Goal: Transaction & Acquisition: Obtain resource

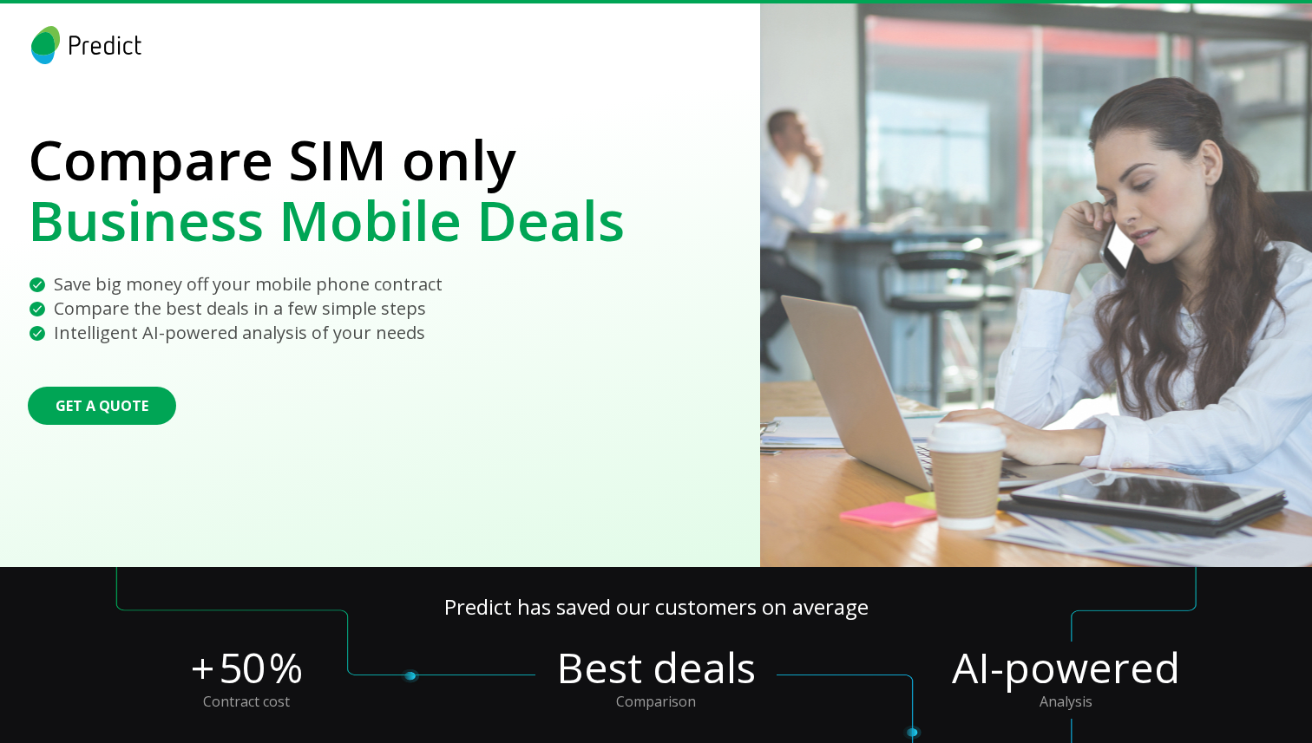
click at [36, 154] on p "Compare SIM only" at bounding box center [326, 159] width 597 height 61
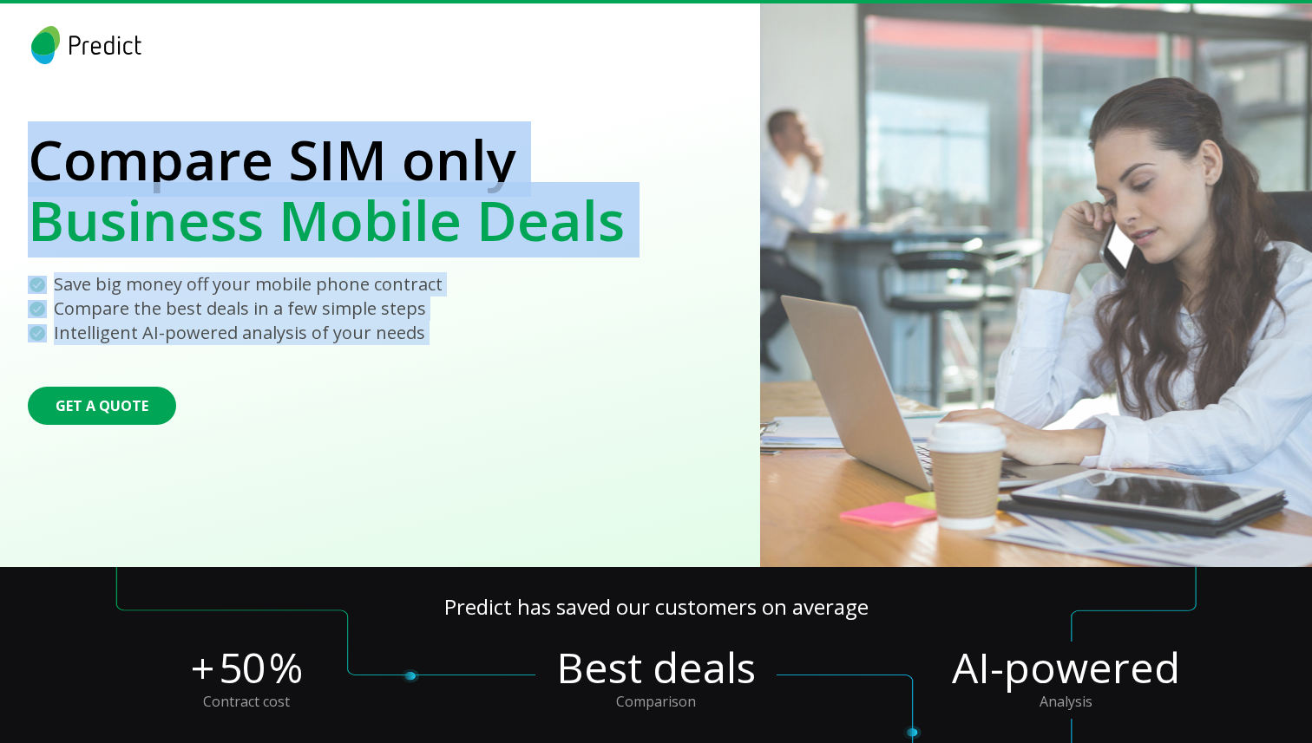
drag, startPoint x: 36, startPoint y: 154, endPoint x: 415, endPoint y: 326, distance: 416.2
click at [415, 326] on section "Compare SIM only Business Mobile Deals Save big money off your mobile phone con…" at bounding box center [326, 285] width 652 height 564
click at [415, 326] on div "Intelligent AI-powered analysis of your needs" at bounding box center [326, 333] width 597 height 24
drag, startPoint x: 415, startPoint y: 326, endPoint x: 49, endPoint y: 145, distance: 409.3
click at [49, 145] on section "Compare SIM only Business Mobile Deals Save big money off your mobile phone con…" at bounding box center [326, 285] width 652 height 564
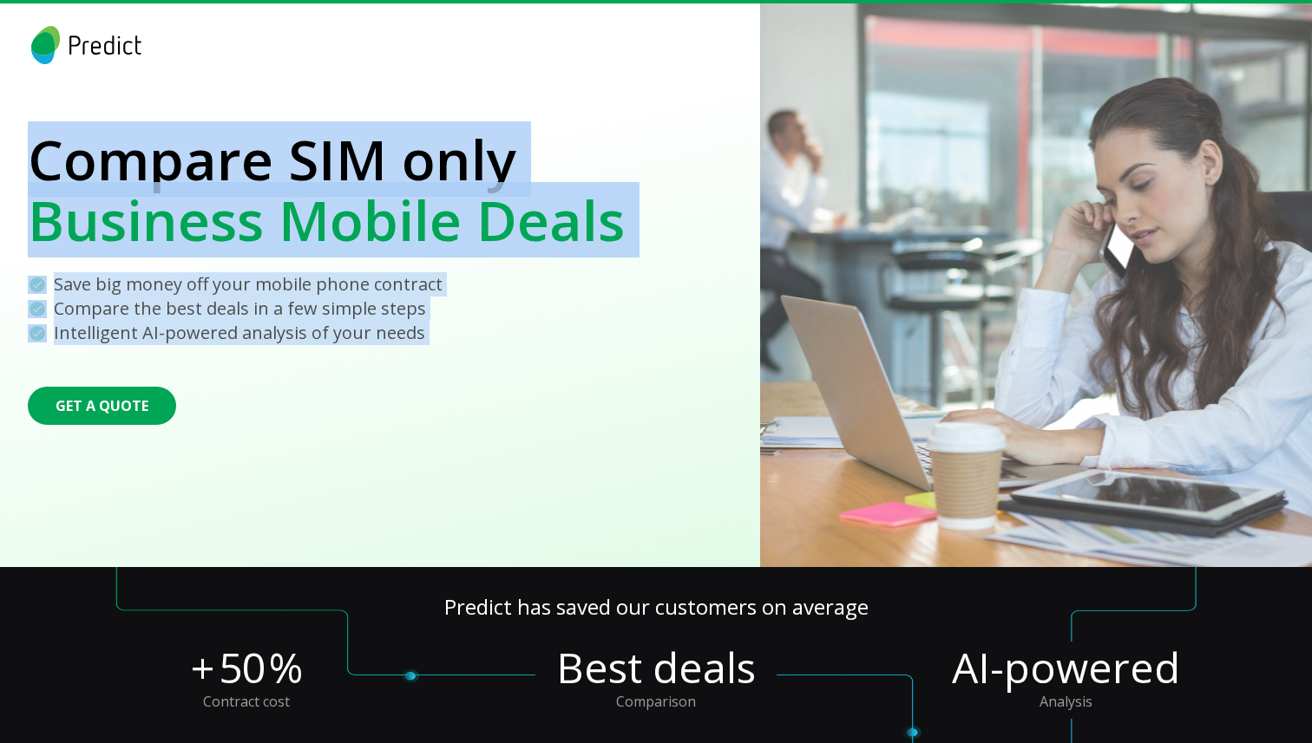
click at [49, 145] on p "Compare SIM only" at bounding box center [326, 159] width 597 height 61
drag, startPoint x: 49, startPoint y: 145, endPoint x: 409, endPoint y: 330, distance: 405.0
click at [409, 330] on section "Compare SIM only Business Mobile Deals Save big money off your mobile phone con…" at bounding box center [326, 285] width 652 height 564
click at [409, 330] on p "Intelligent AI-powered analysis of your needs" at bounding box center [239, 333] width 371 height 24
drag, startPoint x: 409, startPoint y: 330, endPoint x: 74, endPoint y: 153, distance: 379.1
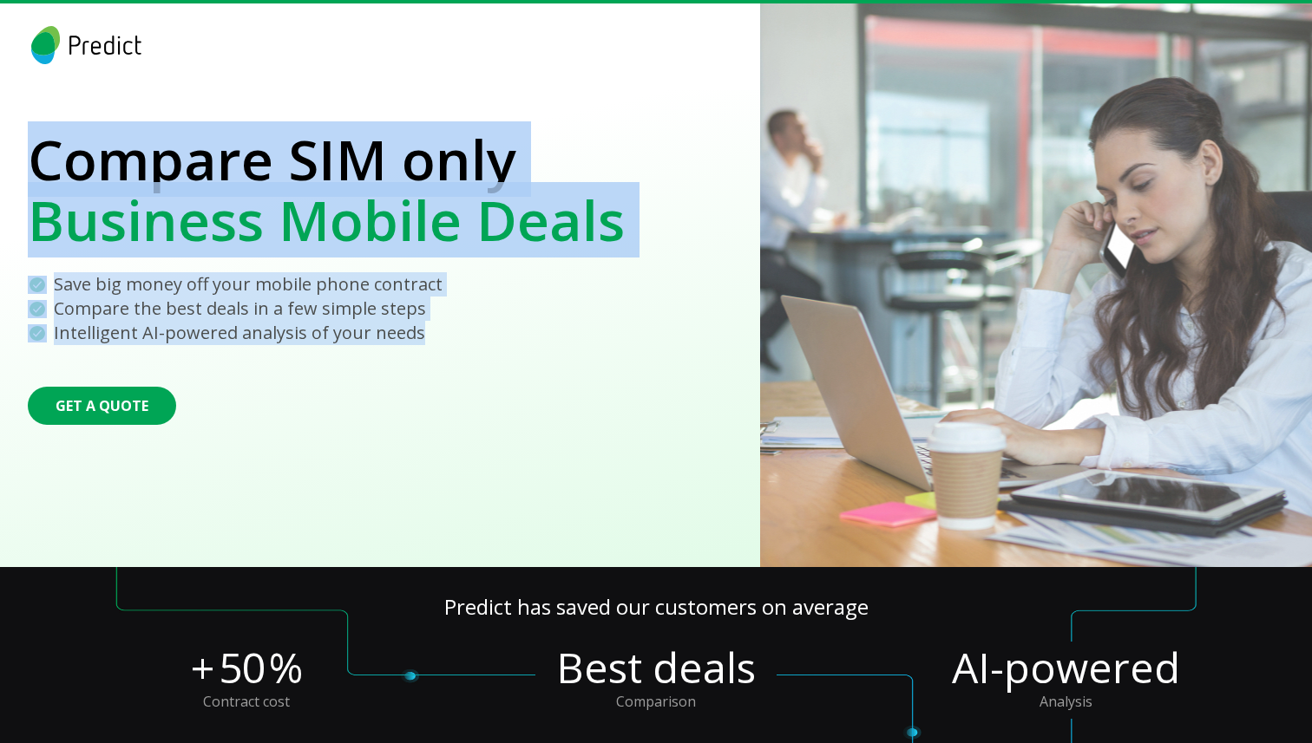
click at [74, 153] on section "Compare SIM only Business Mobile Deals Save big money off your mobile phone con…" at bounding box center [326, 285] width 652 height 564
click at [74, 153] on p "Compare SIM only" at bounding box center [326, 159] width 597 height 61
drag, startPoint x: 74, startPoint y: 153, endPoint x: 409, endPoint y: 339, distance: 384.0
click at [409, 339] on section "Compare SIM only Business Mobile Deals Save big money off your mobile phone con…" at bounding box center [326, 285] width 652 height 564
click at [409, 339] on p "Intelligent AI-powered analysis of your needs" at bounding box center [239, 333] width 371 height 24
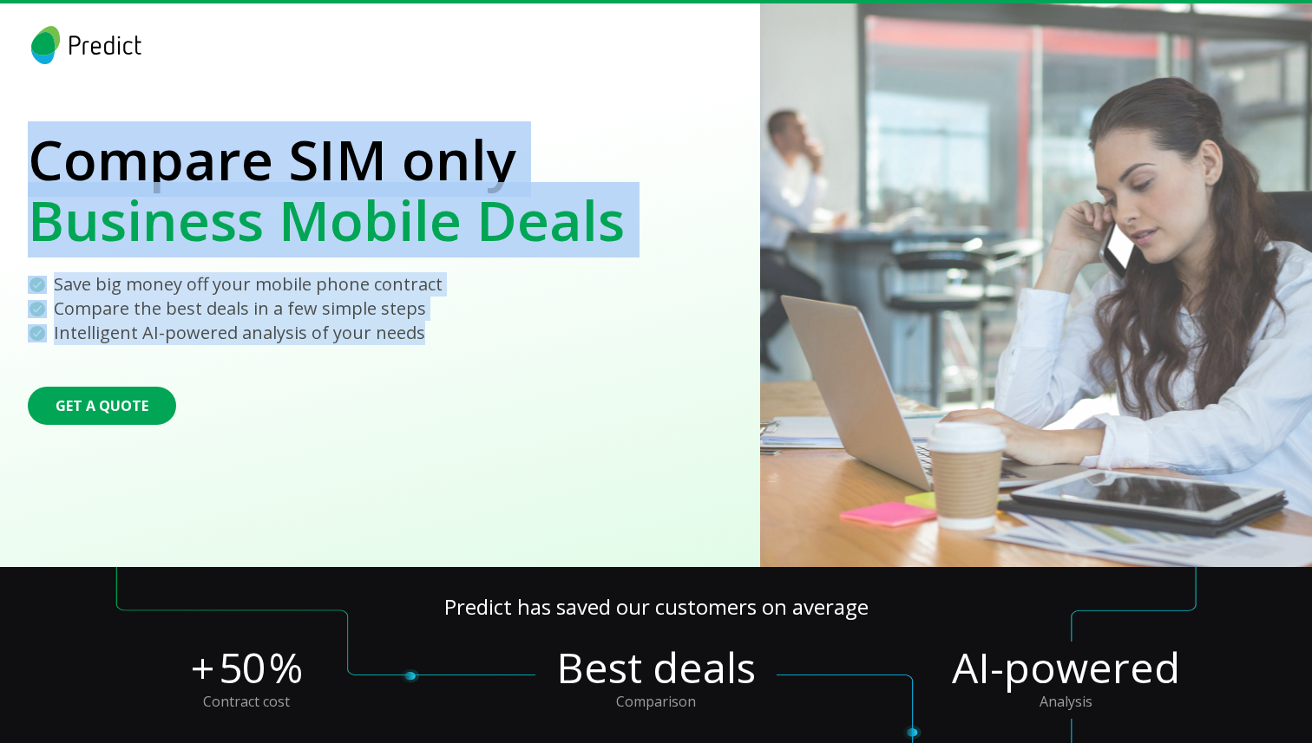
drag, startPoint x: 409, startPoint y: 339, endPoint x: 37, endPoint y: 160, distance: 412.8
click at [37, 160] on section "Compare SIM only Business Mobile Deals Save big money off your mobile phone con…" at bounding box center [326, 285] width 652 height 564
click at [37, 160] on p "Compare SIM only" at bounding box center [326, 159] width 597 height 61
drag, startPoint x: 37, startPoint y: 160, endPoint x: 427, endPoint y: 329, distance: 424.3
click at [427, 329] on section "Compare SIM only Business Mobile Deals Save big money off your mobile phone con…" at bounding box center [326, 285] width 652 height 564
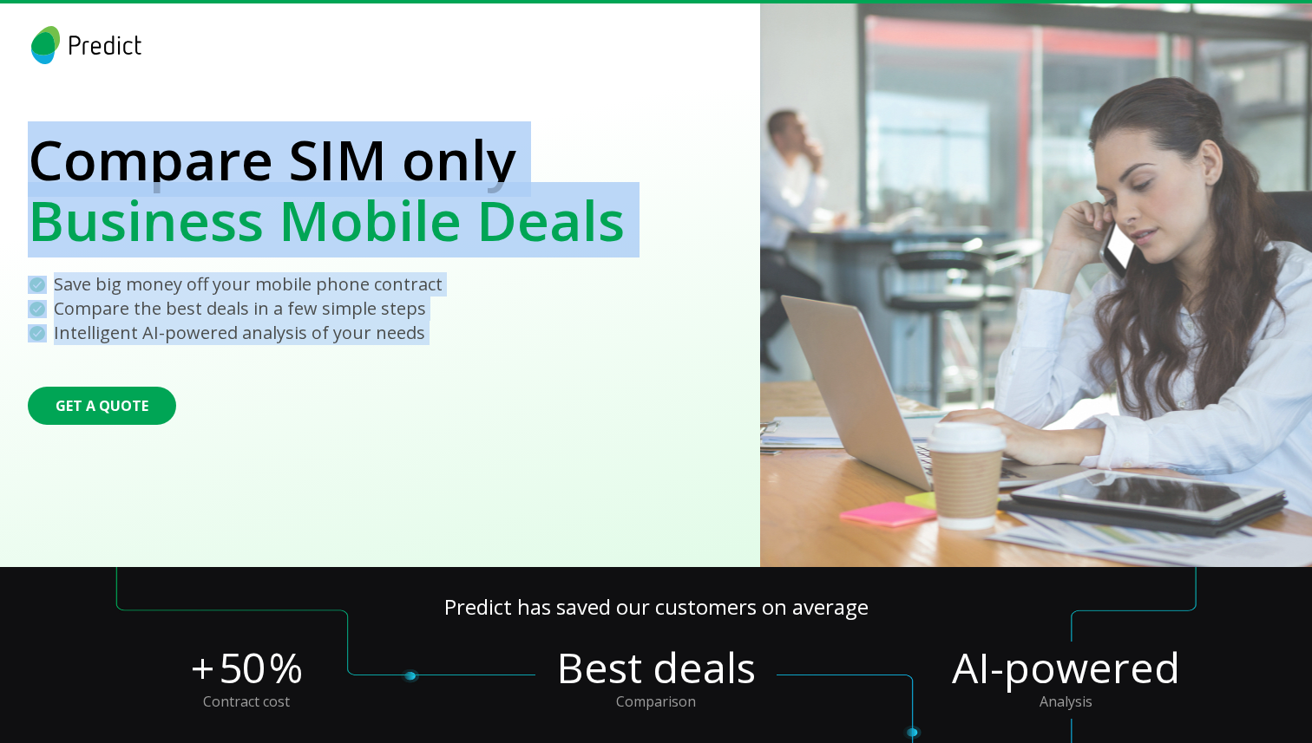
click at [427, 329] on div "Intelligent AI-powered analysis of your needs" at bounding box center [326, 333] width 597 height 24
drag, startPoint x: 427, startPoint y: 329, endPoint x: 61, endPoint y: 160, distance: 402.9
click at [61, 160] on section "Compare SIM only Business Mobile Deals Save big money off your mobile phone con…" at bounding box center [326, 285] width 652 height 564
click at [61, 160] on p "Compare SIM only" at bounding box center [326, 159] width 597 height 61
drag, startPoint x: 61, startPoint y: 160, endPoint x: 427, endPoint y: 343, distance: 408.9
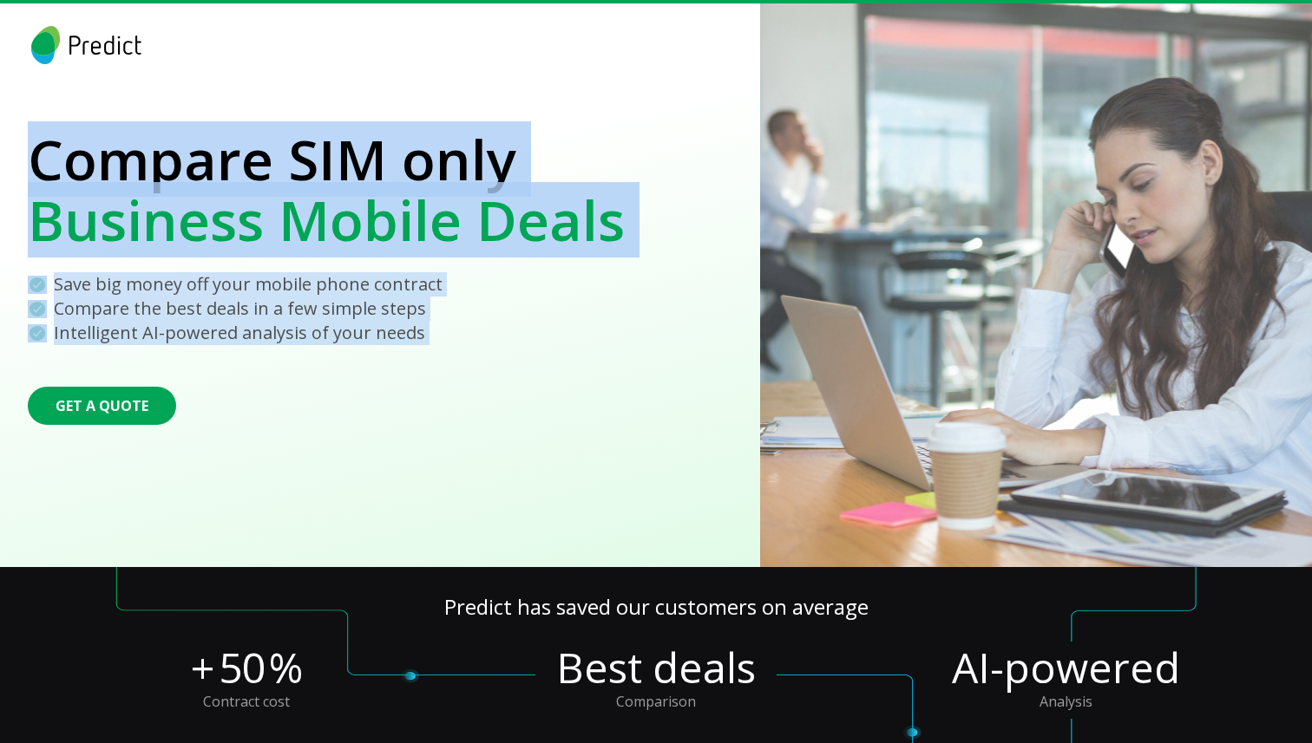
click at [427, 343] on section "Compare SIM only Business Mobile Deals Save big money off your mobile phone con…" at bounding box center [326, 285] width 652 height 564
click at [427, 343] on div "Intelligent AI-powered analysis of your needs" at bounding box center [326, 333] width 597 height 24
drag, startPoint x: 427, startPoint y: 343, endPoint x: 75, endPoint y: 151, distance: 400.2
click at [75, 151] on section "Compare SIM only Business Mobile Deals Save big money off your mobile phone con…" at bounding box center [326, 285] width 652 height 564
click at [75, 151] on p "Compare SIM only" at bounding box center [326, 159] width 597 height 61
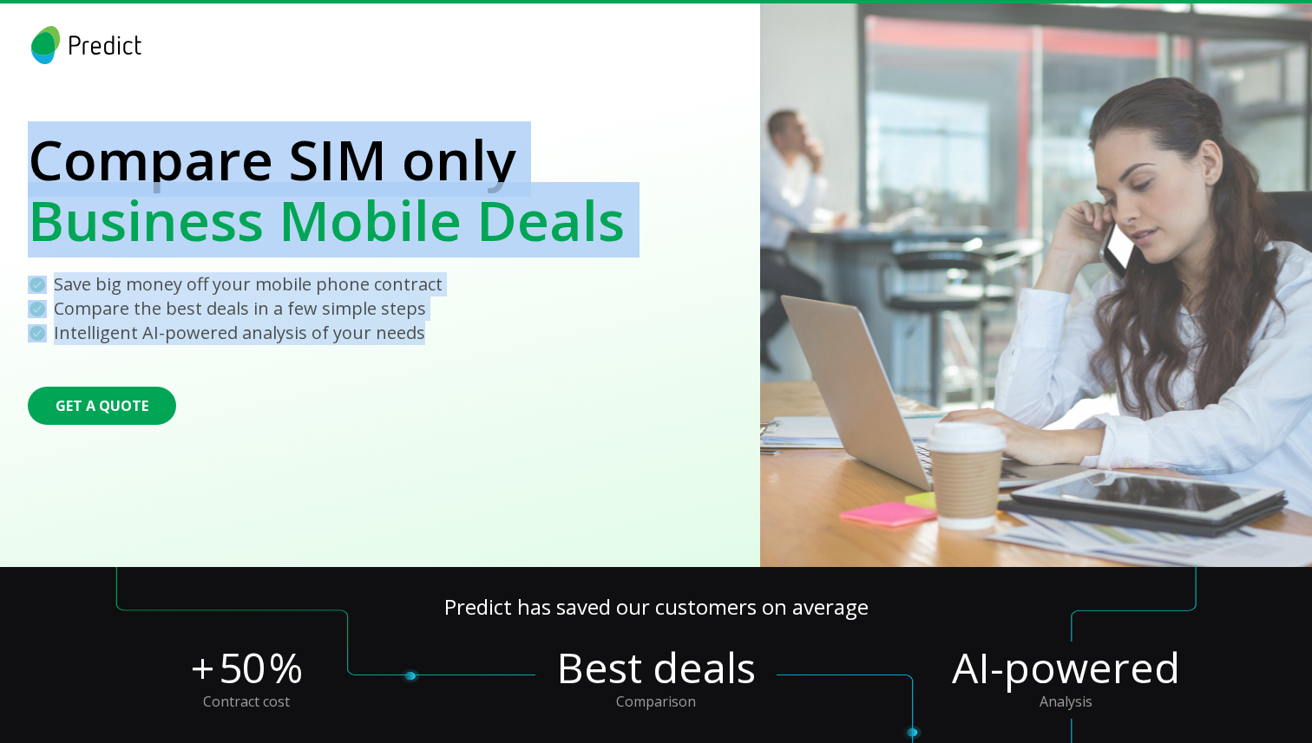
drag, startPoint x: 75, startPoint y: 151, endPoint x: 383, endPoint y: 343, distance: 362.7
click at [383, 343] on section "Compare SIM only Business Mobile Deals Save big money off your mobile phone con…" at bounding box center [326, 285] width 652 height 564
click at [383, 343] on p "Intelligent AI-powered analysis of your needs" at bounding box center [239, 333] width 371 height 24
drag, startPoint x: 383, startPoint y: 343, endPoint x: 33, endPoint y: 135, distance: 407.2
click at [33, 135] on section "Compare SIM only Business Mobile Deals Save big money off your mobile phone con…" at bounding box center [326, 285] width 652 height 564
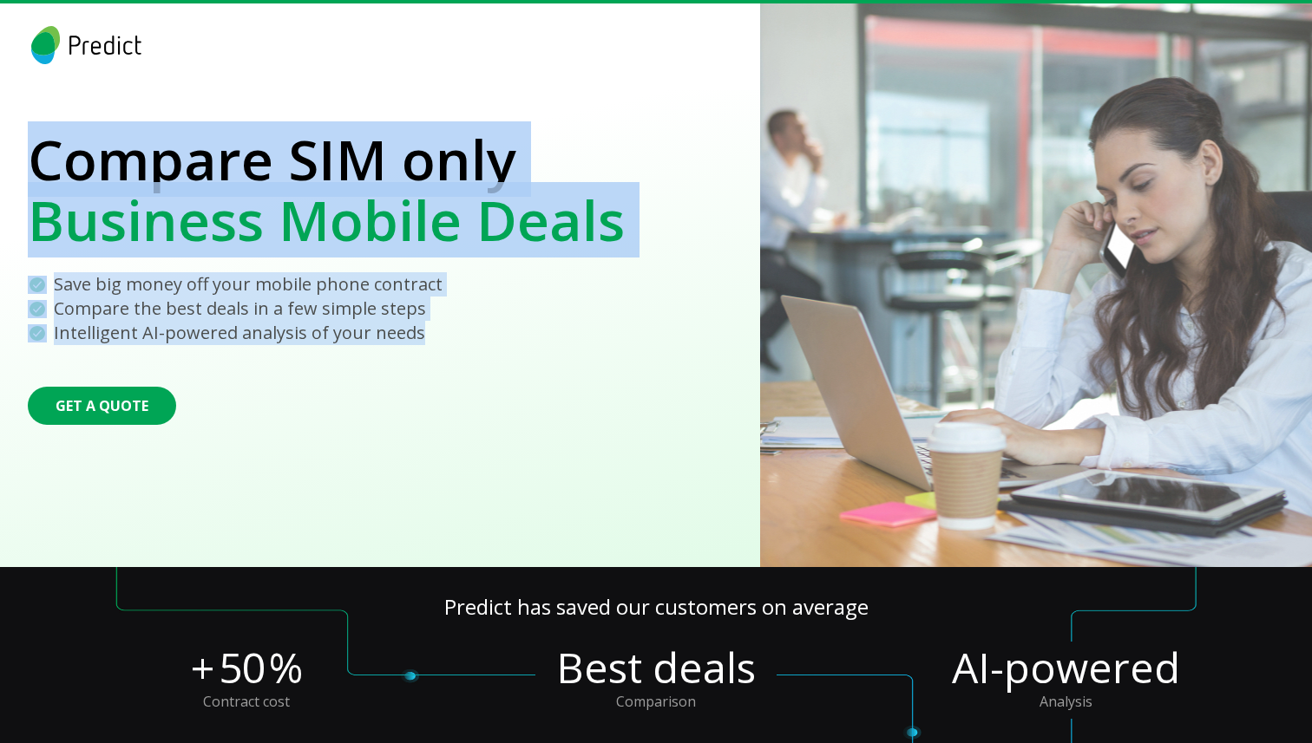
click at [33, 135] on p "Compare SIM only" at bounding box center [326, 159] width 597 height 61
drag, startPoint x: 33, startPoint y: 135, endPoint x: 401, endPoint y: 325, distance: 414.0
click at [401, 325] on section "Compare SIM only Business Mobile Deals Save big money off your mobile phone con…" at bounding box center [326, 285] width 652 height 564
click at [401, 325] on p "Intelligent AI-powered analysis of your needs" at bounding box center [239, 333] width 371 height 24
drag, startPoint x: 401, startPoint y: 325, endPoint x: 40, endPoint y: 151, distance: 400.8
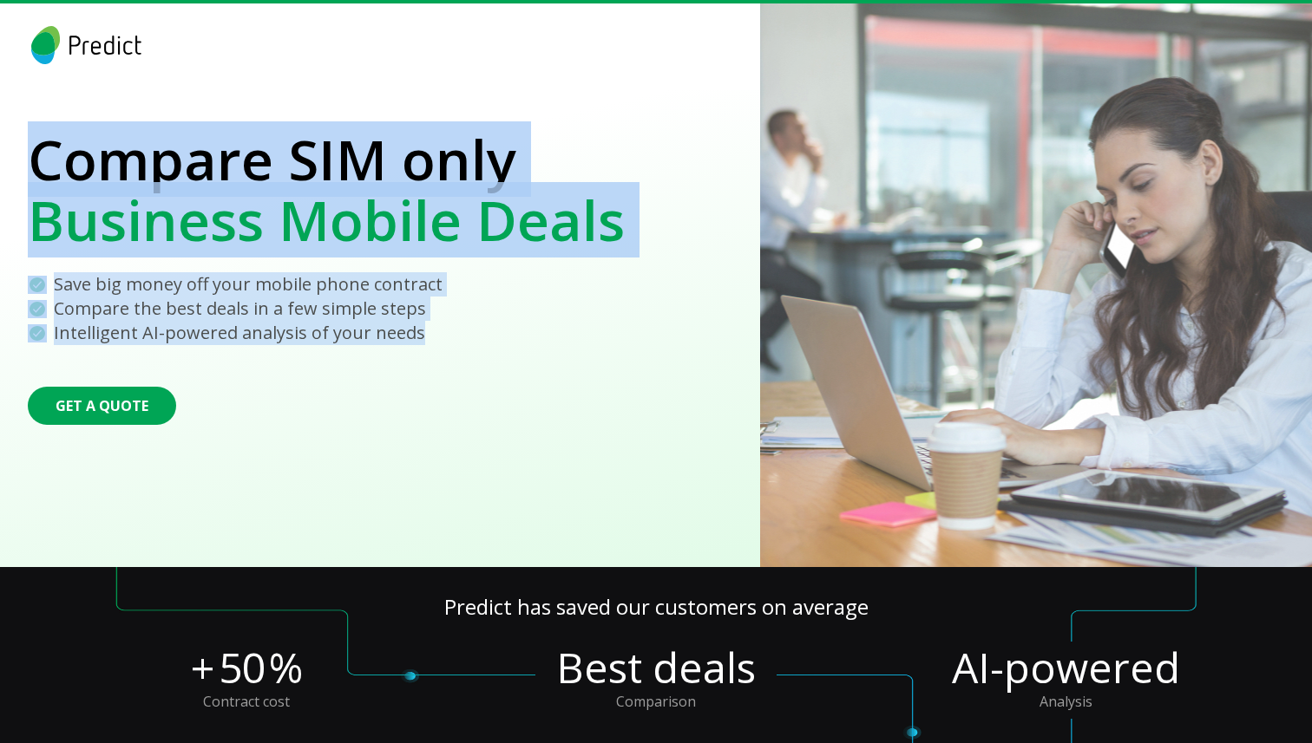
click at [40, 151] on section "Compare SIM only Business Mobile Deals Save big money off your mobile phone con…" at bounding box center [326, 285] width 652 height 564
click at [40, 151] on p "Compare SIM only" at bounding box center [326, 159] width 597 height 61
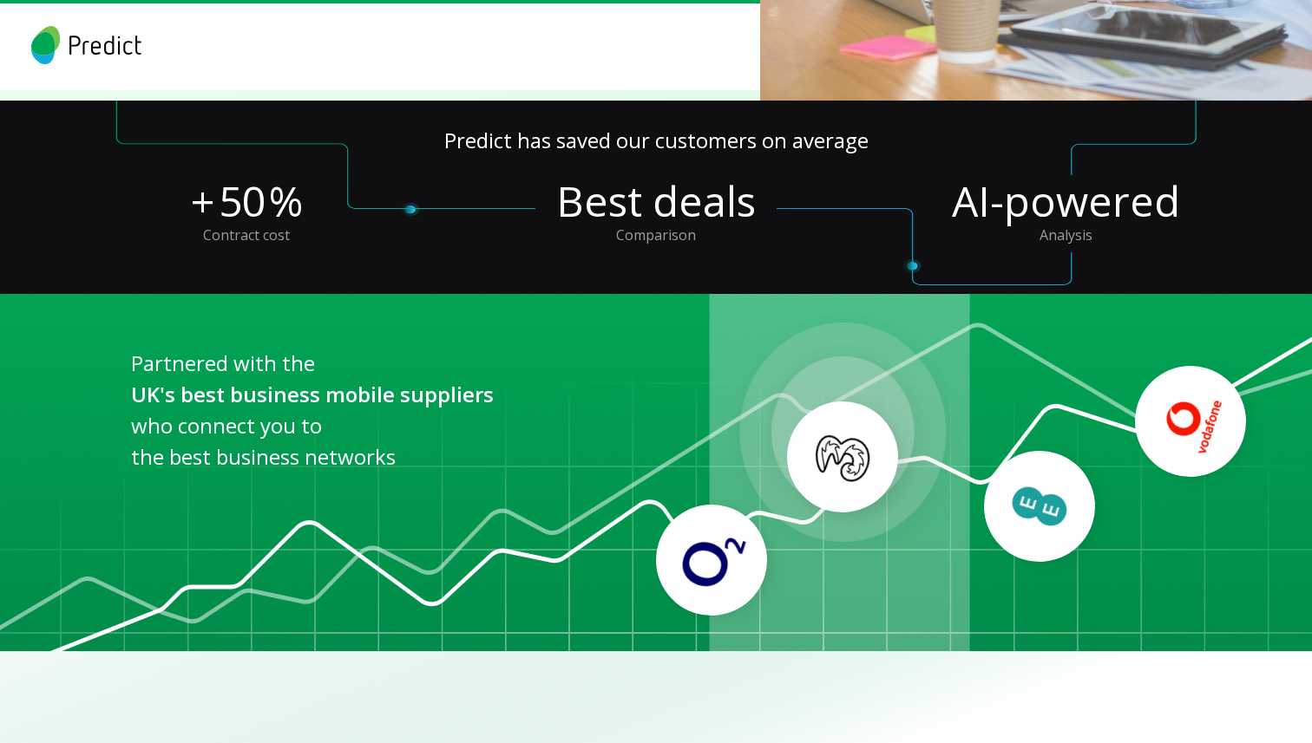
scroll to position [434, 0]
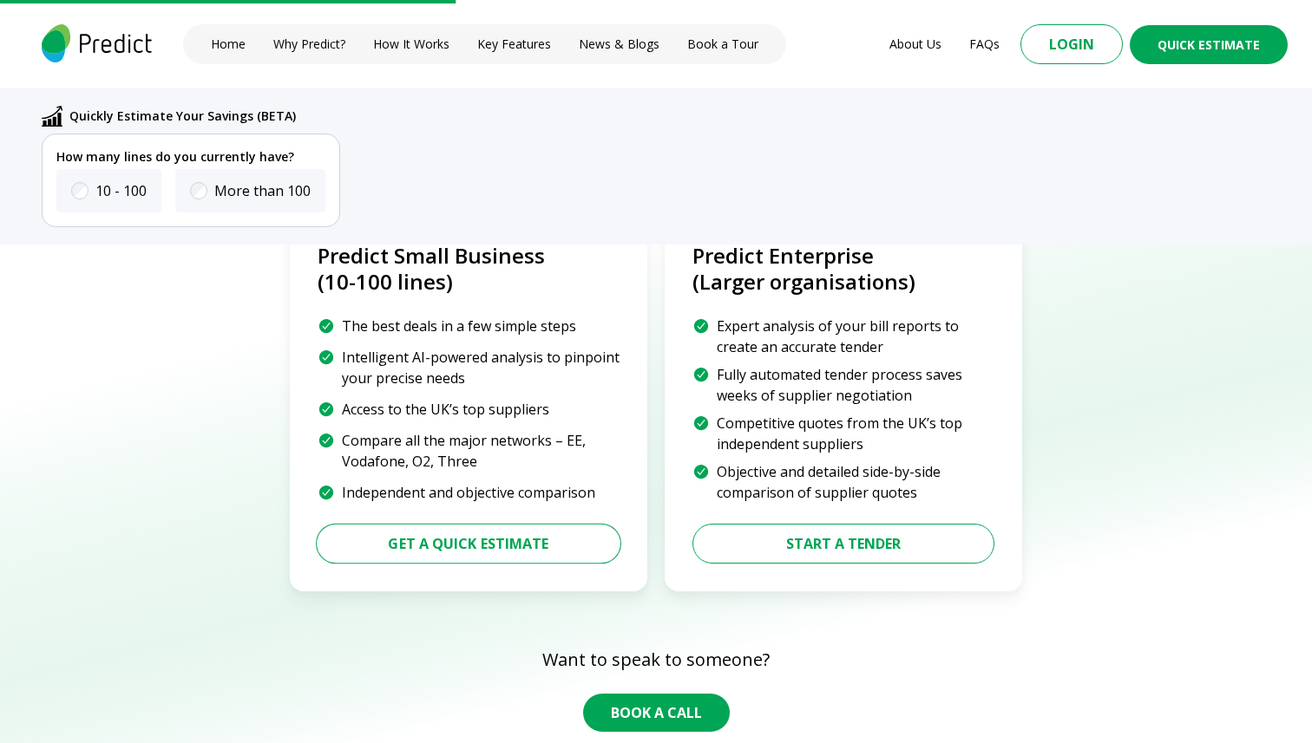
scroll to position [2335, 0]
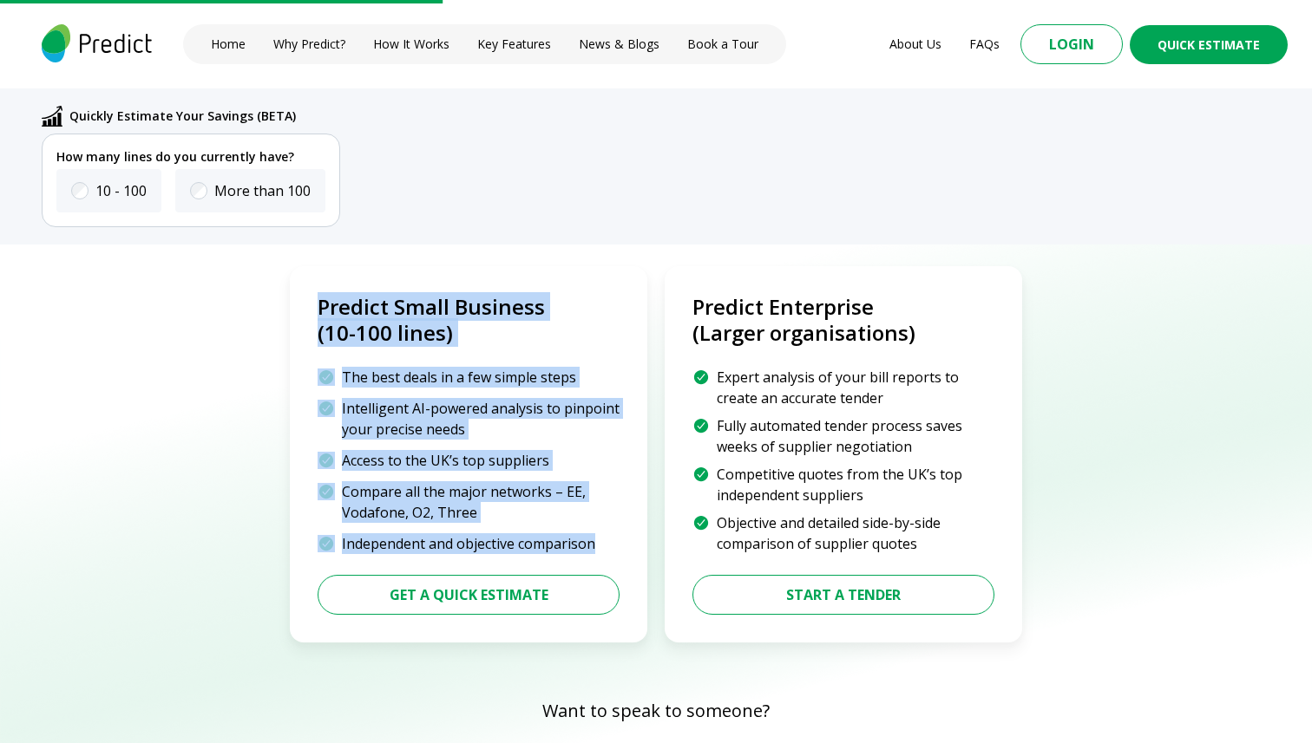
drag, startPoint x: 323, startPoint y: 292, endPoint x: 594, endPoint y: 547, distance: 372.5
click at [594, 547] on div "Predict Small Business (10-100 lines) The best deals in a few simple steps Inte…" at bounding box center [468, 454] width 357 height 376
click at [594, 547] on p "Independent and objective comparison" at bounding box center [468, 543] width 253 height 21
drag, startPoint x: 594, startPoint y: 547, endPoint x: 315, endPoint y: 305, distance: 369.6
click at [315, 305] on div "Predict Small Business (10-100 lines) The best deals in a few simple steps Inte…" at bounding box center [468, 454] width 357 height 376
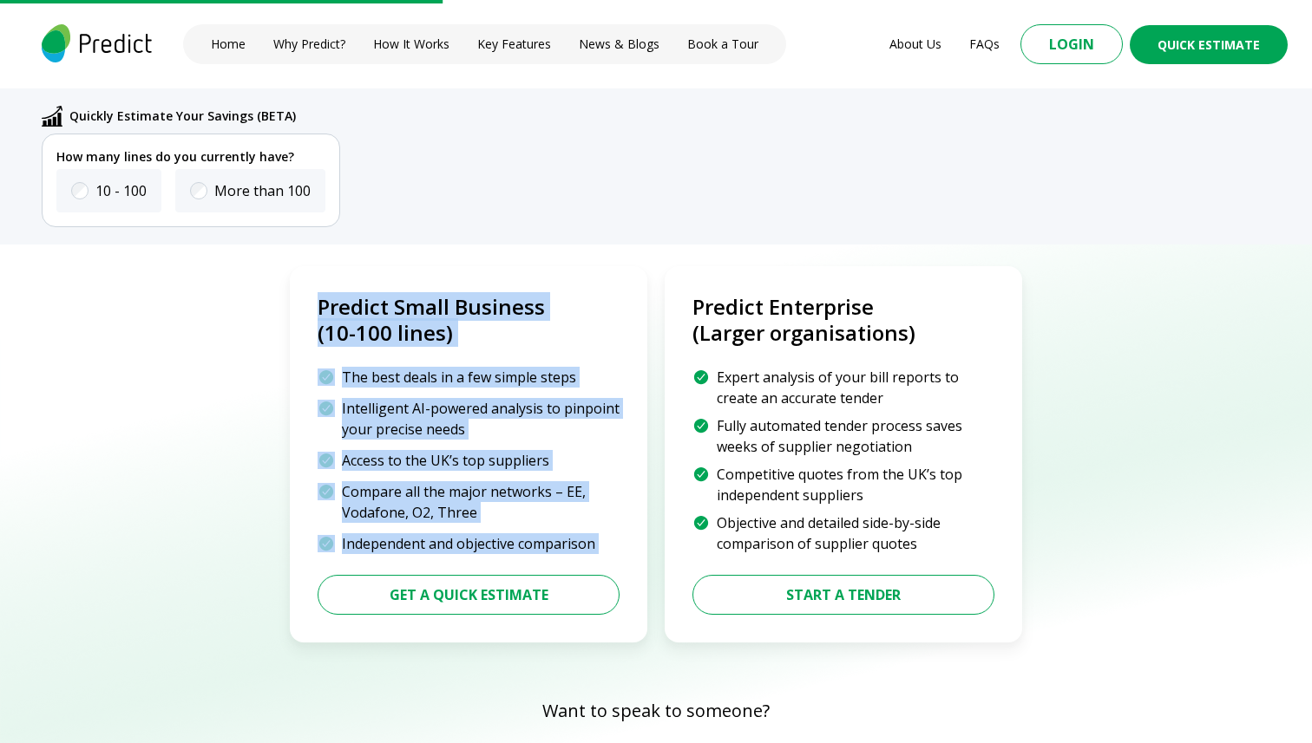
click at [315, 305] on div "Predict Small Business (10-100 lines) The best deals in a few simple steps Inte…" at bounding box center [468, 454] width 357 height 376
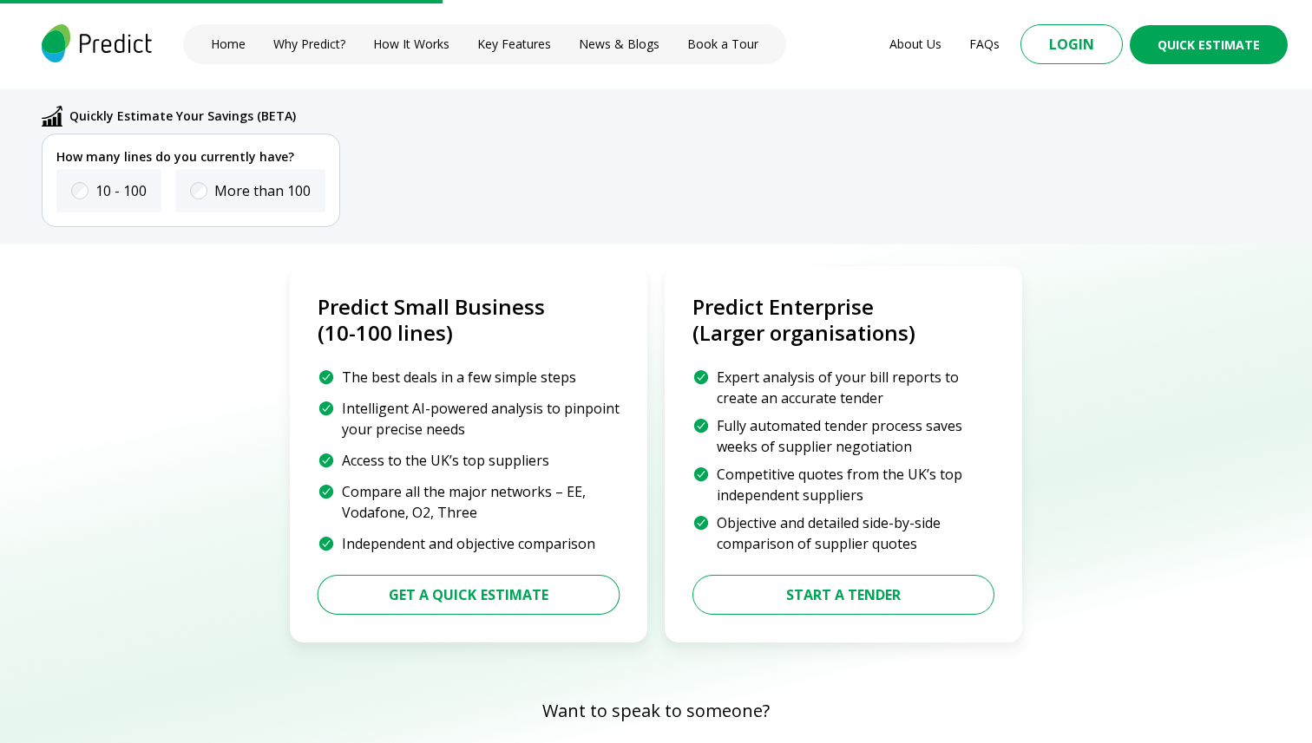
click at [579, 536] on p "Independent and objective comparison" at bounding box center [468, 543] width 253 height 21
click at [592, 542] on p "Independent and objective comparison" at bounding box center [468, 543] width 253 height 21
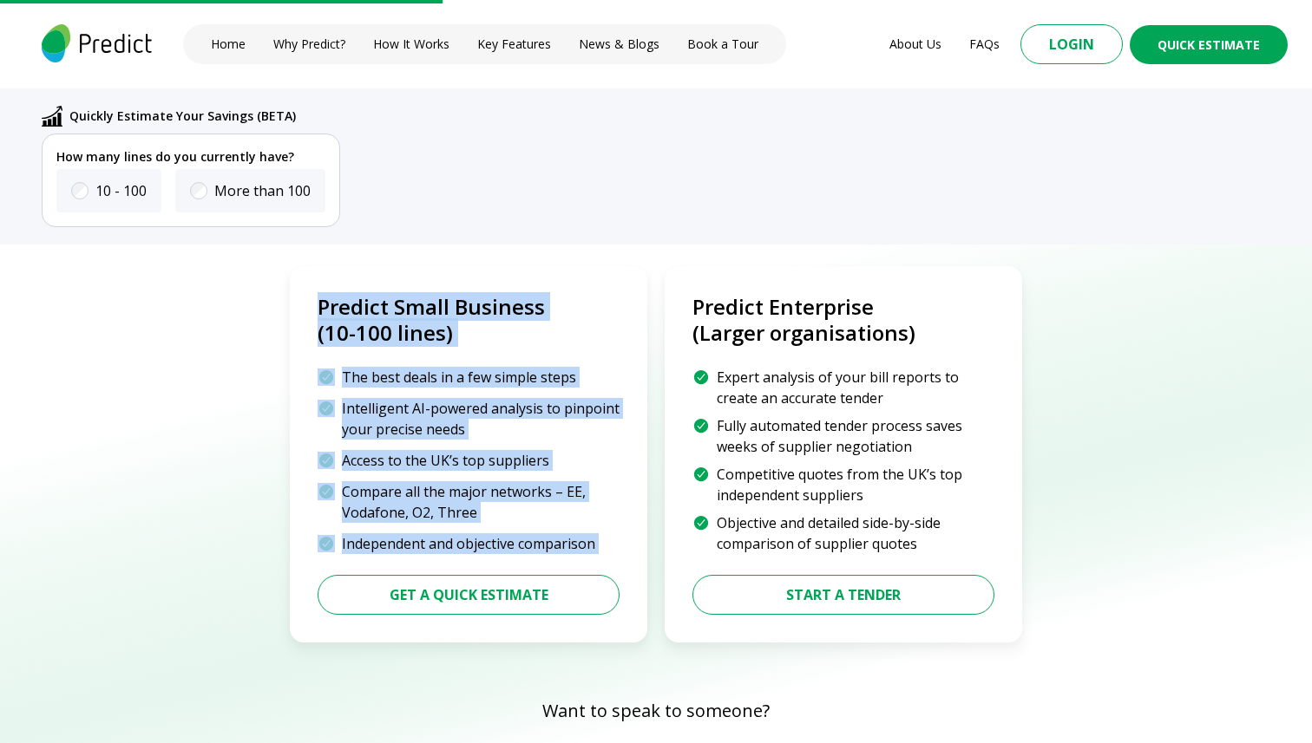
drag, startPoint x: 592, startPoint y: 542, endPoint x: 315, endPoint y: 308, distance: 362.5
click at [315, 308] on div "Predict Small Business (10-100 lines) The best deals in a few simple steps Inte…" at bounding box center [468, 454] width 357 height 376
drag, startPoint x: 315, startPoint y: 308, endPoint x: 595, endPoint y: 543, distance: 365.7
click at [595, 543] on div "Predict Small Business (10-100 lines) The best deals in a few simple steps Inte…" at bounding box center [468, 454] width 357 height 376
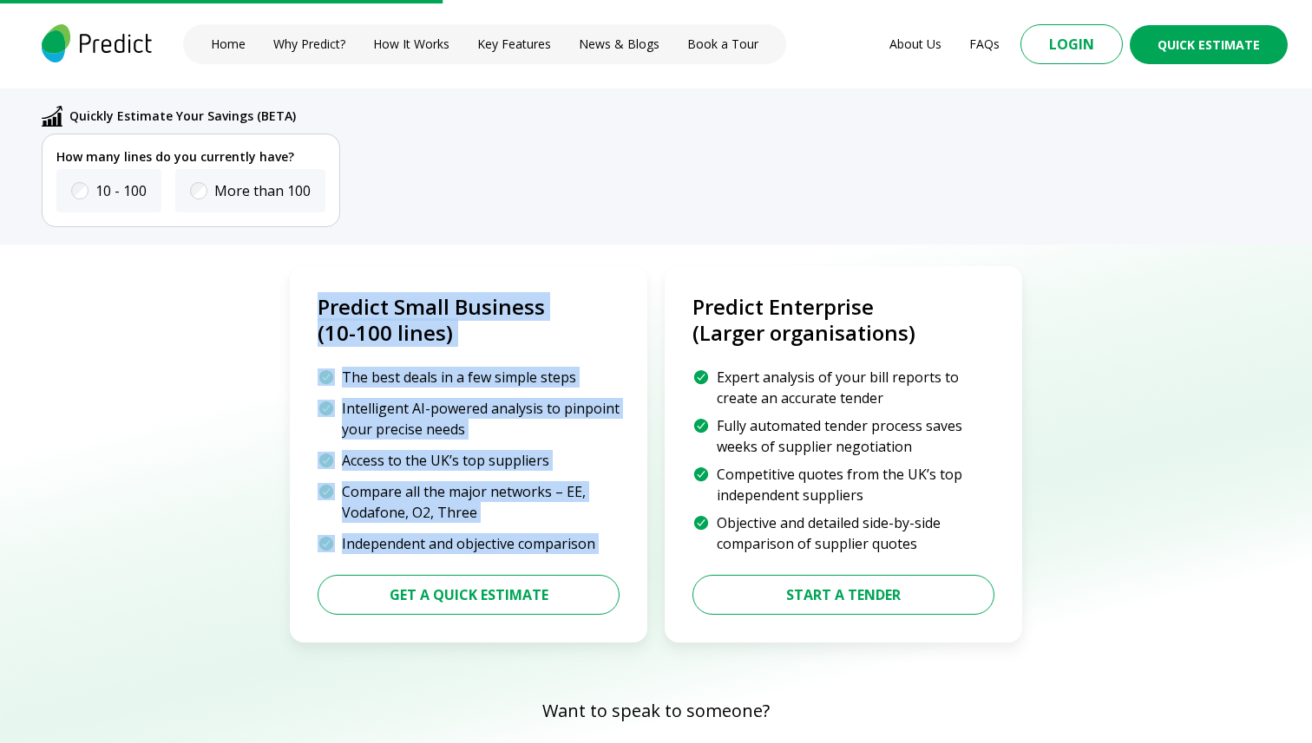
click at [595, 543] on div "Independent and objective comparison" at bounding box center [468, 543] width 302 height 21
drag, startPoint x: 595, startPoint y: 543, endPoint x: 323, endPoint y: 283, distance: 376.7
click at [323, 283] on div "Predict Small Business (10-100 lines) The best deals in a few simple steps Inte…" at bounding box center [468, 454] width 357 height 376
click at [317, 294] on p "Predict Small Business" at bounding box center [468, 307] width 302 height 26
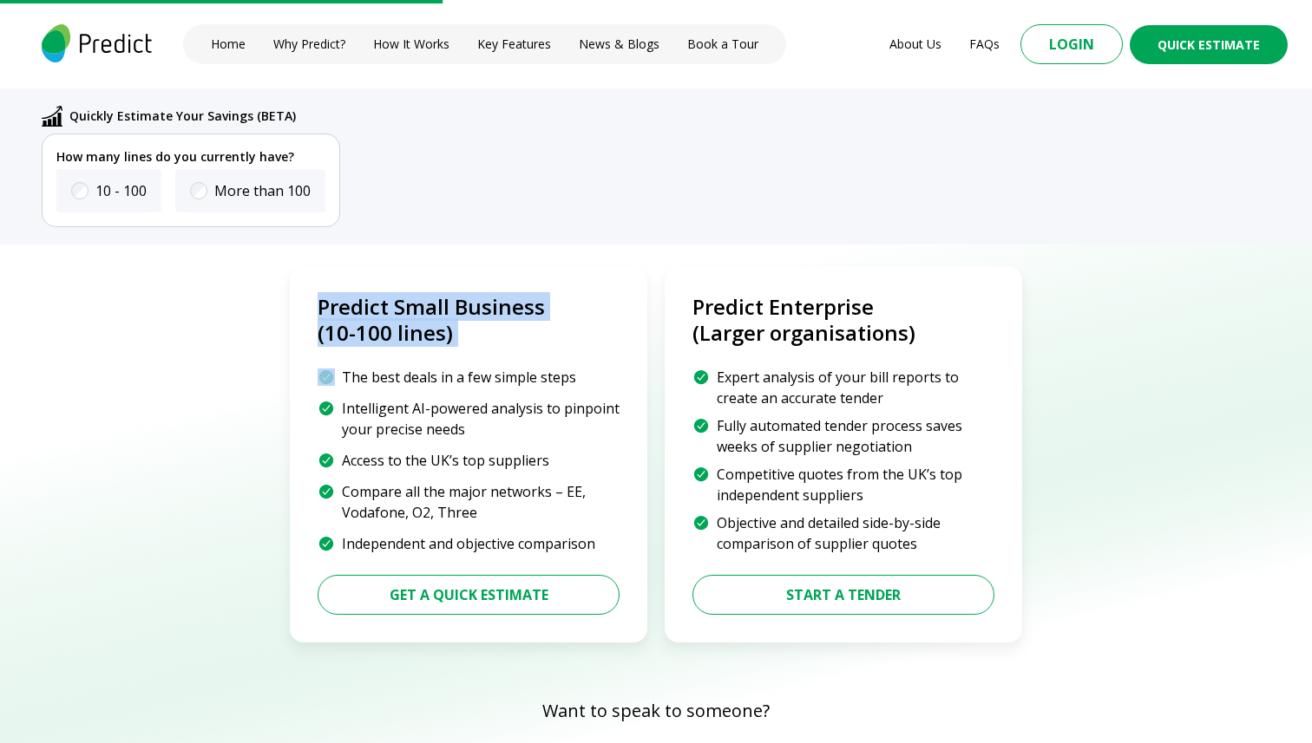
drag, startPoint x: 317, startPoint y: 292, endPoint x: 487, endPoint y: 343, distance: 177.3
click at [487, 343] on div "Predict Small Business (10-100 lines)" at bounding box center [468, 320] width 302 height 52
click at [487, 343] on p "(10-100 lines)" at bounding box center [468, 333] width 302 height 26
drag, startPoint x: 487, startPoint y: 343, endPoint x: 311, endPoint y: 298, distance: 180.9
click at [311, 298] on div "Predict Small Business (10-100 lines) The best deals in a few simple steps Inte…" at bounding box center [468, 454] width 357 height 376
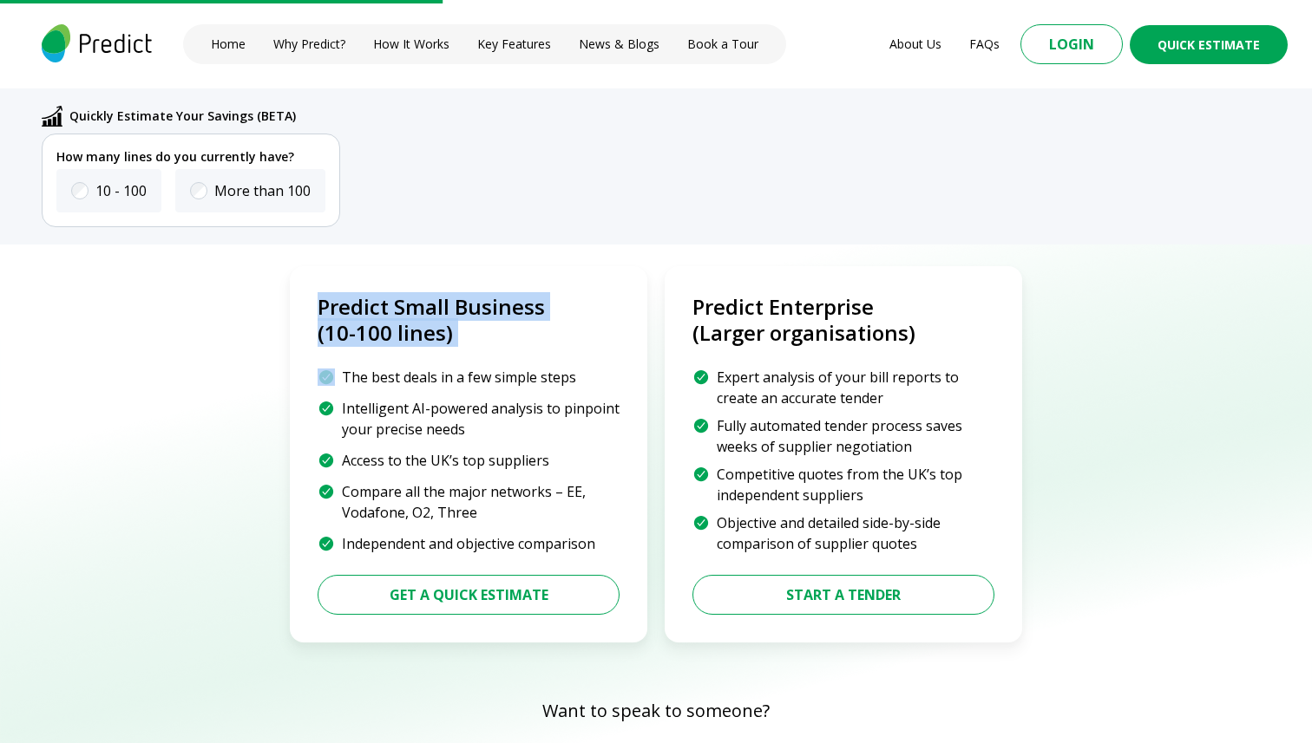
click at [311, 298] on div "Predict Small Business (10-100 lines) The best deals in a few simple steps Inte…" at bounding box center [468, 454] width 357 height 376
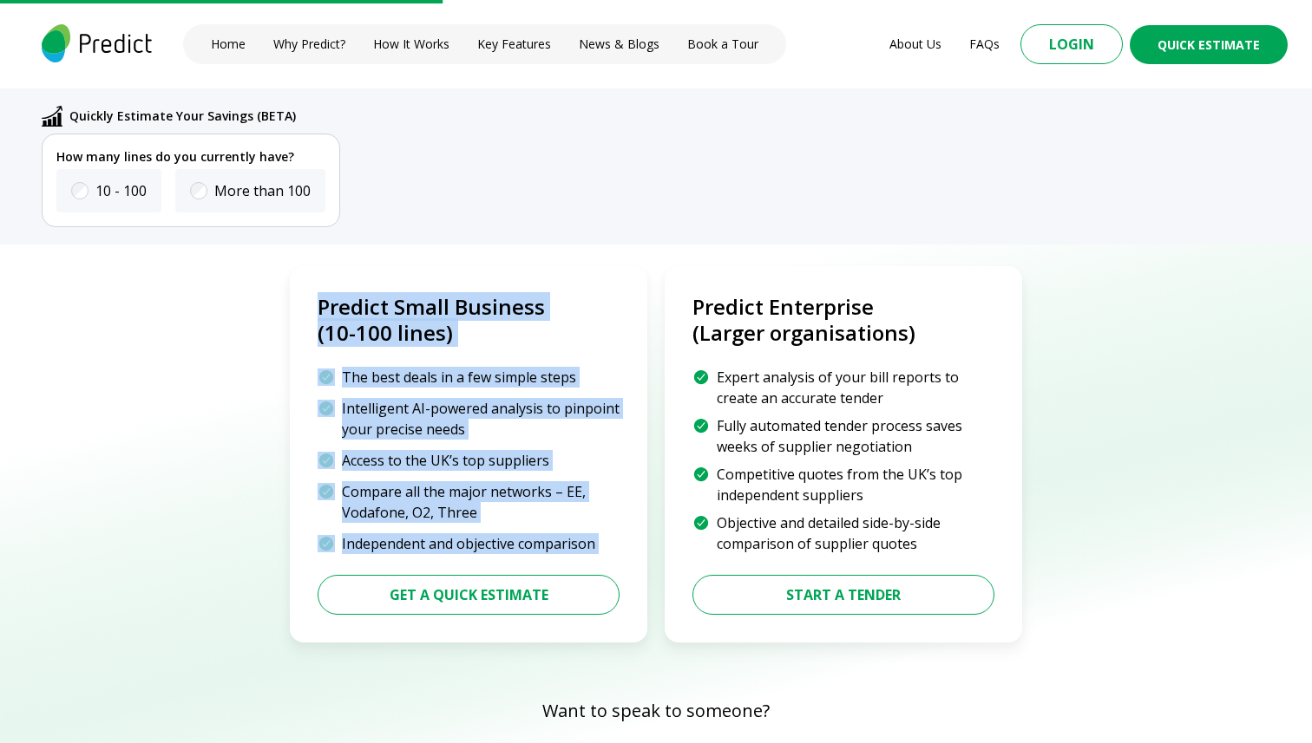
drag, startPoint x: 311, startPoint y: 298, endPoint x: 595, endPoint y: 537, distance: 371.2
click at [595, 537] on div "Predict Small Business (10-100 lines) The best deals in a few simple steps Inte…" at bounding box center [468, 454] width 357 height 376
click at [595, 537] on div "Independent and objective comparison" at bounding box center [468, 543] width 302 height 21
drag, startPoint x: 595, startPoint y: 537, endPoint x: 312, endPoint y: 296, distance: 371.6
click at [312, 296] on div "Predict Small Business (10-100 lines) The best deals in a few simple steps Inte…" at bounding box center [468, 454] width 357 height 376
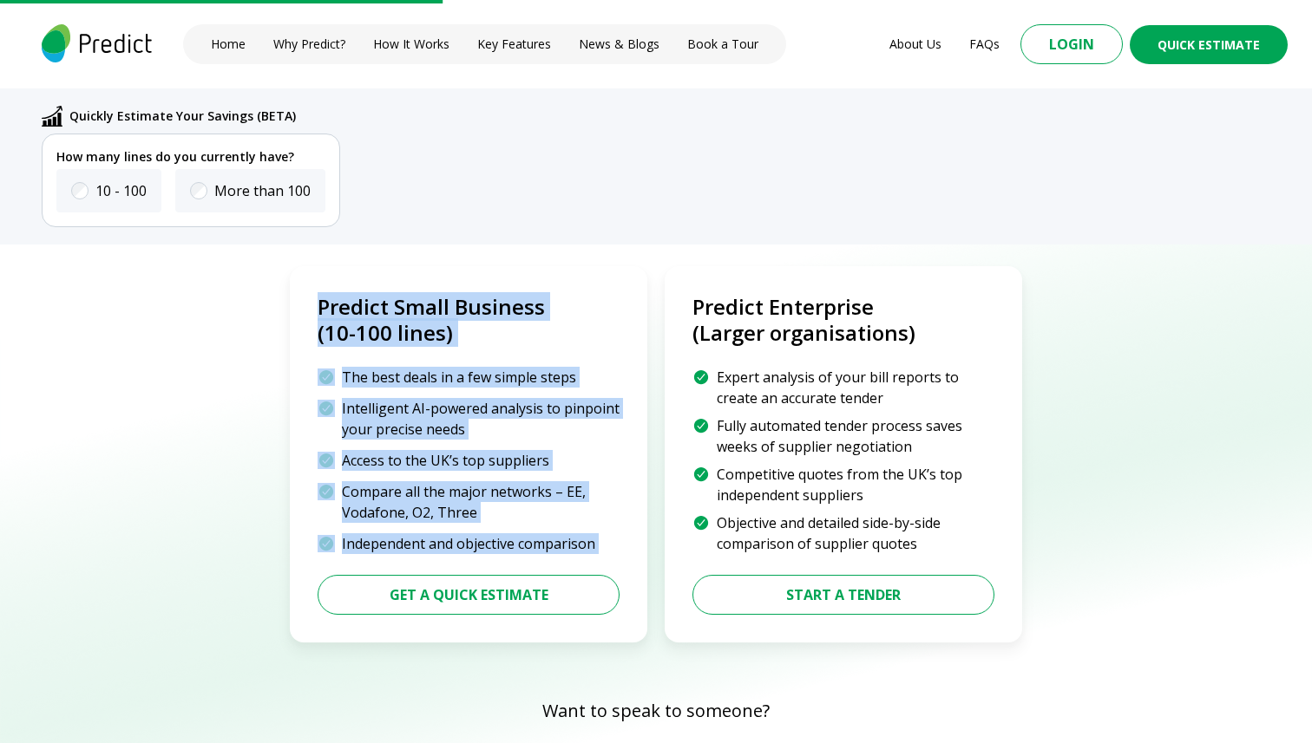
click at [312, 296] on div "Predict Small Business (10-100 lines) The best deals in a few simple steps Inte…" at bounding box center [468, 454] width 357 height 376
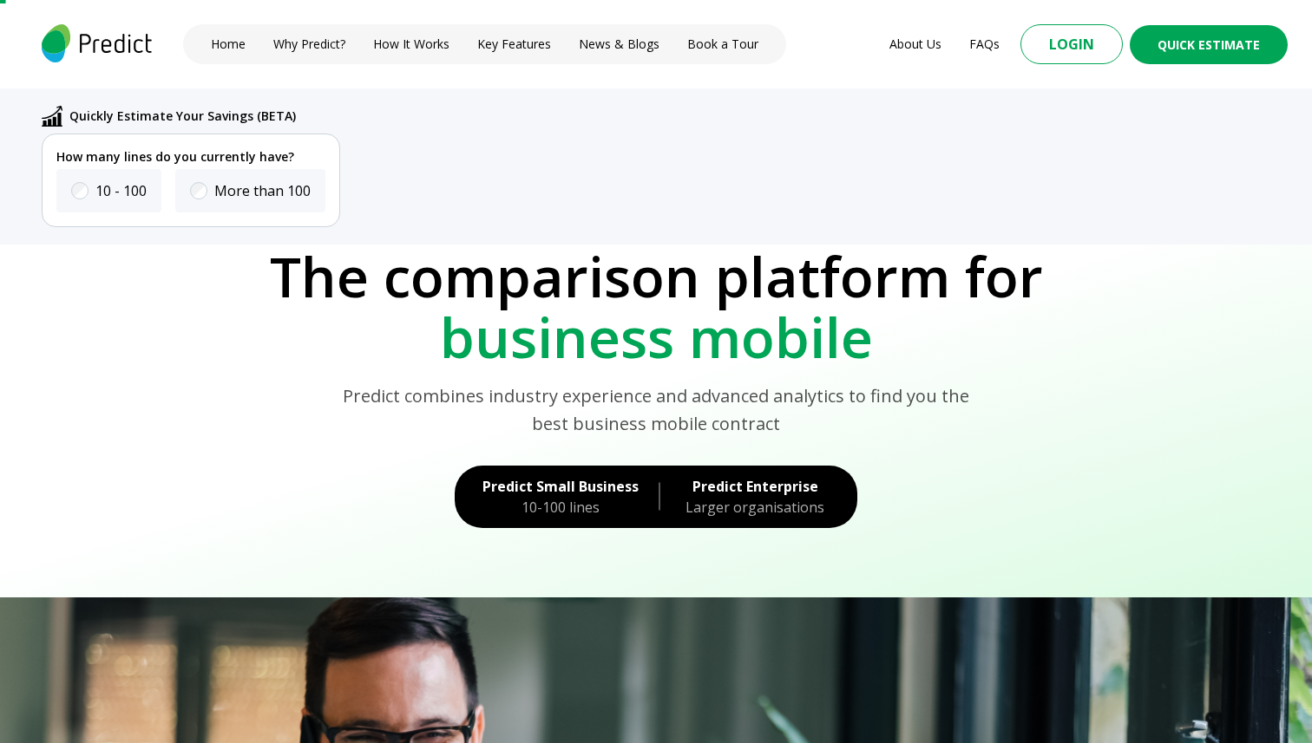
scroll to position [0, 0]
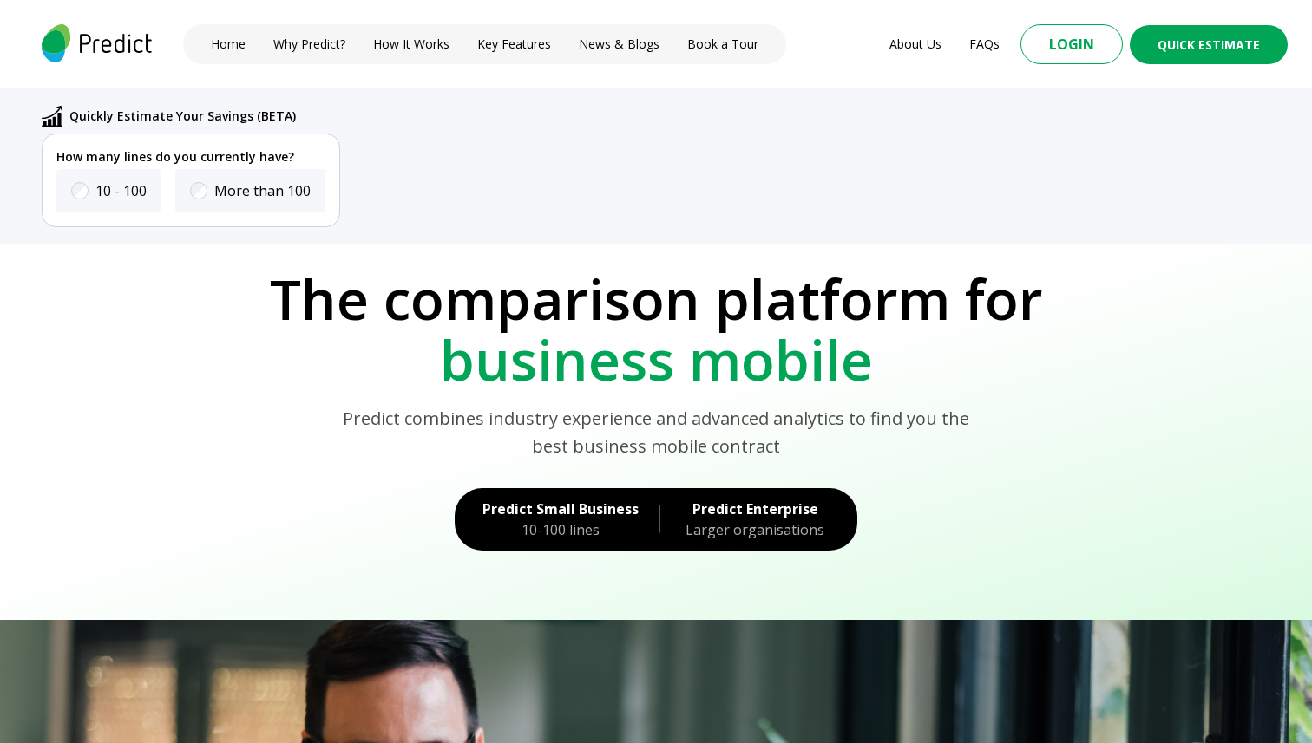
click at [551, 522] on div "10-100 lines" at bounding box center [560, 530] width 156 height 21
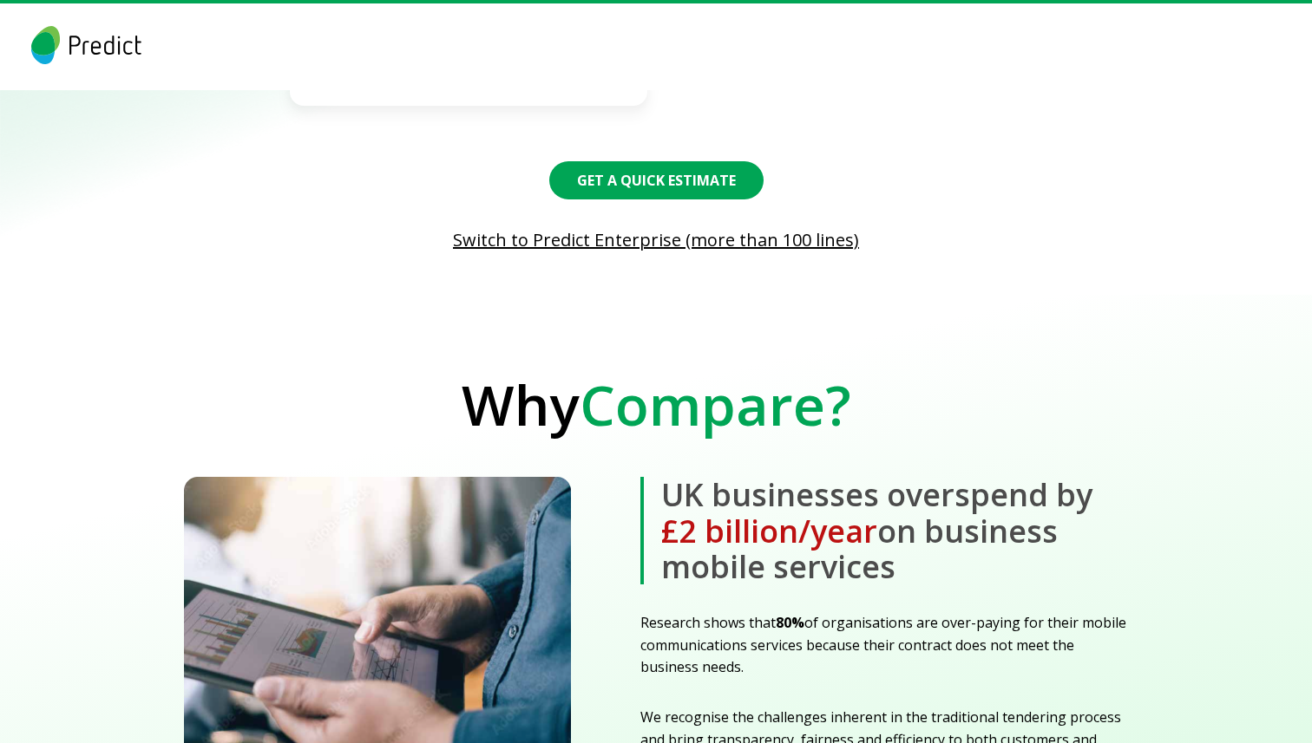
scroll to position [1826, 0]
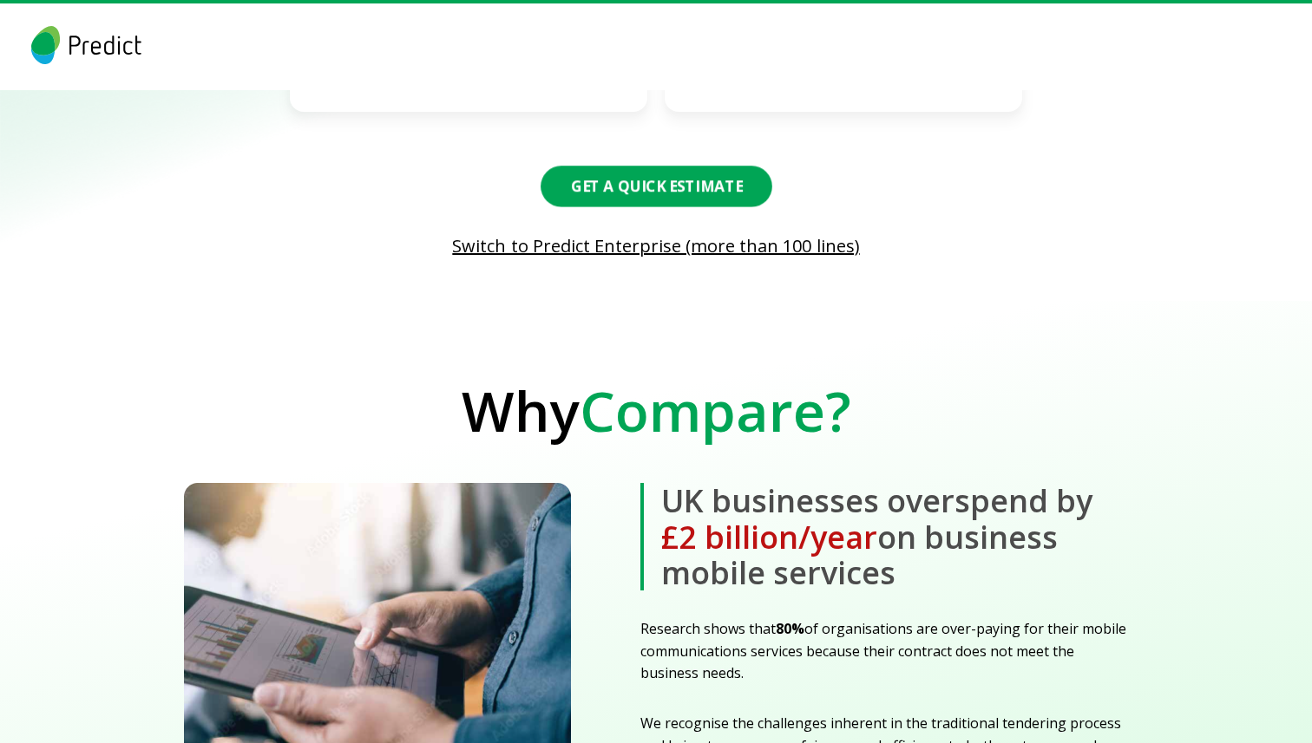
click at [691, 166] on button "Get a Quick Estimate" at bounding box center [656, 187] width 232 height 42
